Goal: Check status: Check status

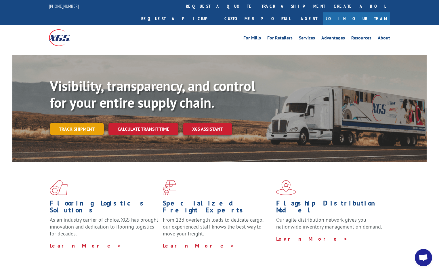
click at [67, 123] on link "Track shipment" at bounding box center [77, 129] width 54 height 12
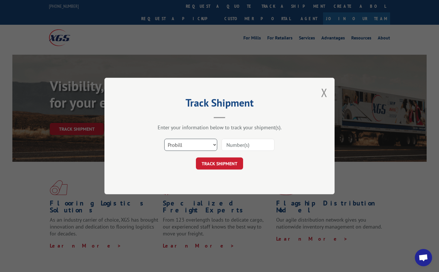
click at [214, 144] on select "Select category... Probill BOL PO" at bounding box center [190, 145] width 53 height 12
select select "bol"
click at [164, 139] on select "Select category... Probill BOL PO" at bounding box center [190, 145] width 53 height 12
paste input "6044101"
type input "6044101"
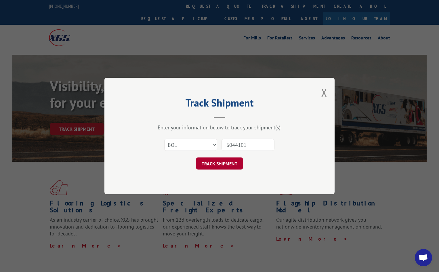
click at [217, 165] on button "TRACK SHIPMENT" at bounding box center [219, 164] width 47 height 12
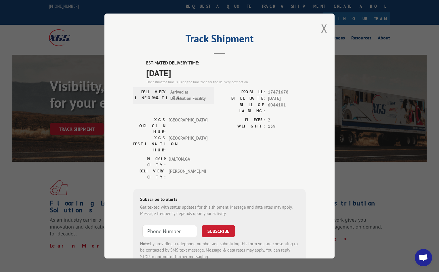
click at [383, 168] on div "Track Shipment ESTIMATED DELIVERY TIME: [DATE] The estimated time is using the …" at bounding box center [219, 136] width 439 height 272
